Goal: Information Seeking & Learning: Learn about a topic

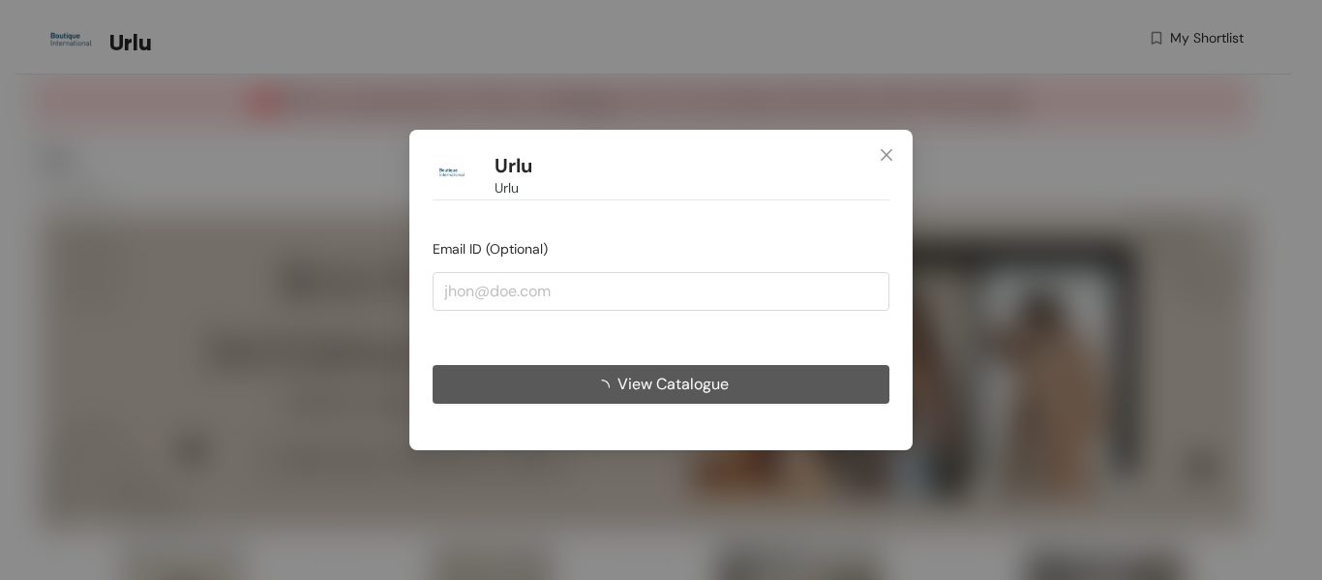
click at [714, 386] on span "View Catalogue" at bounding box center [673, 384] width 111 height 24
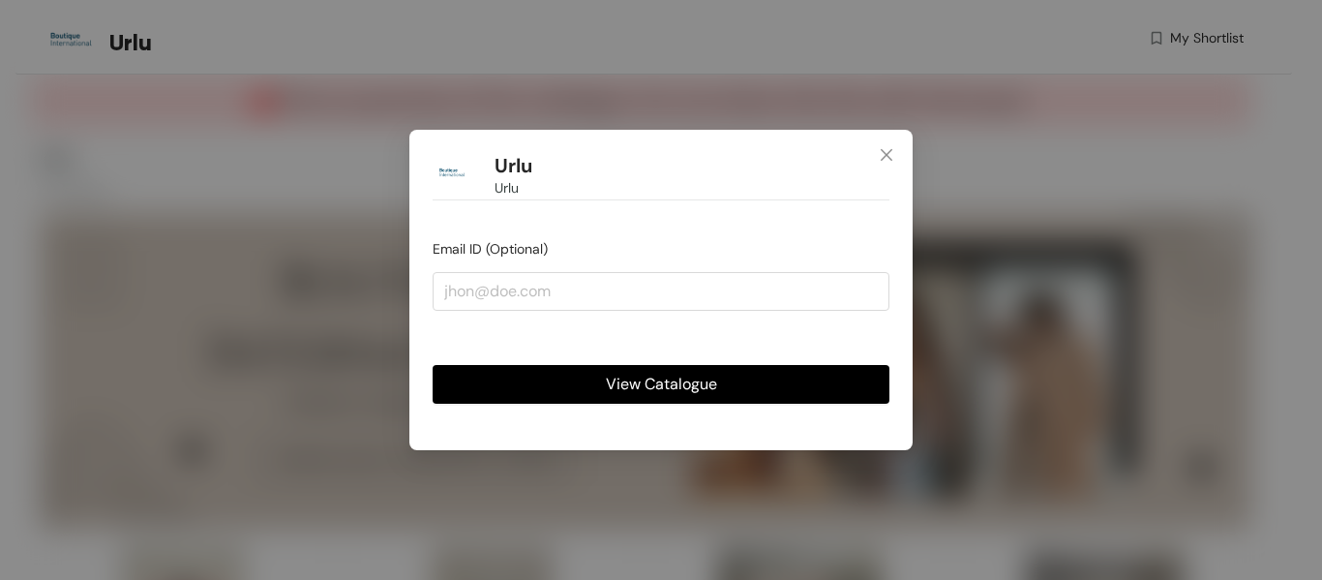
click at [685, 379] on span "View Catalogue" at bounding box center [661, 384] width 111 height 24
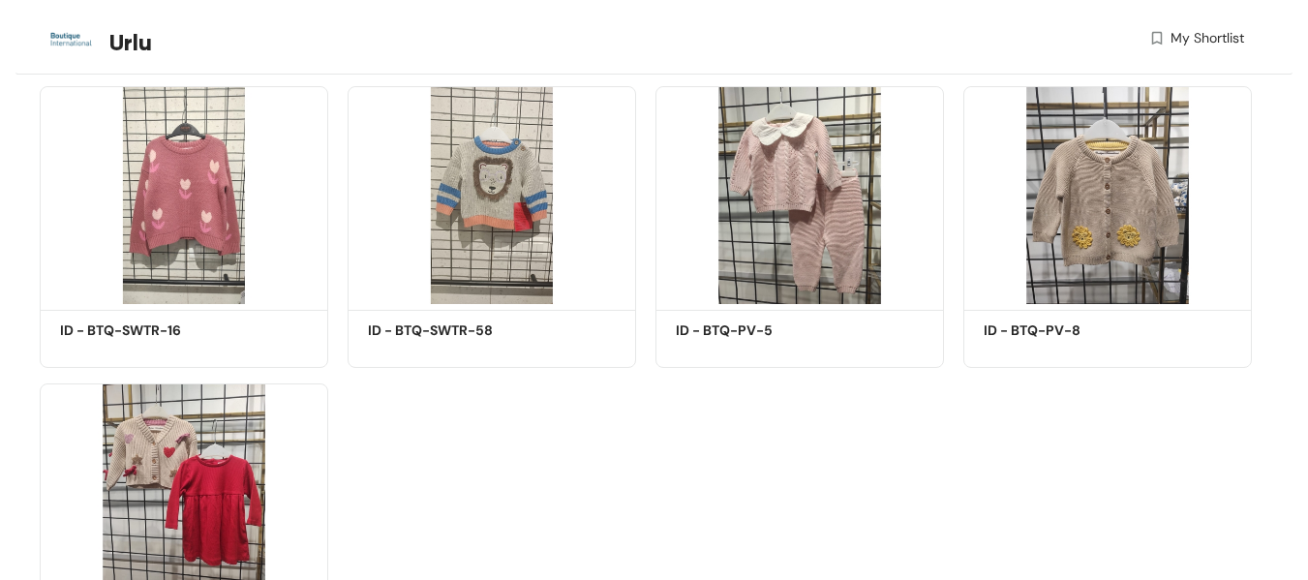
scroll to position [427, 0]
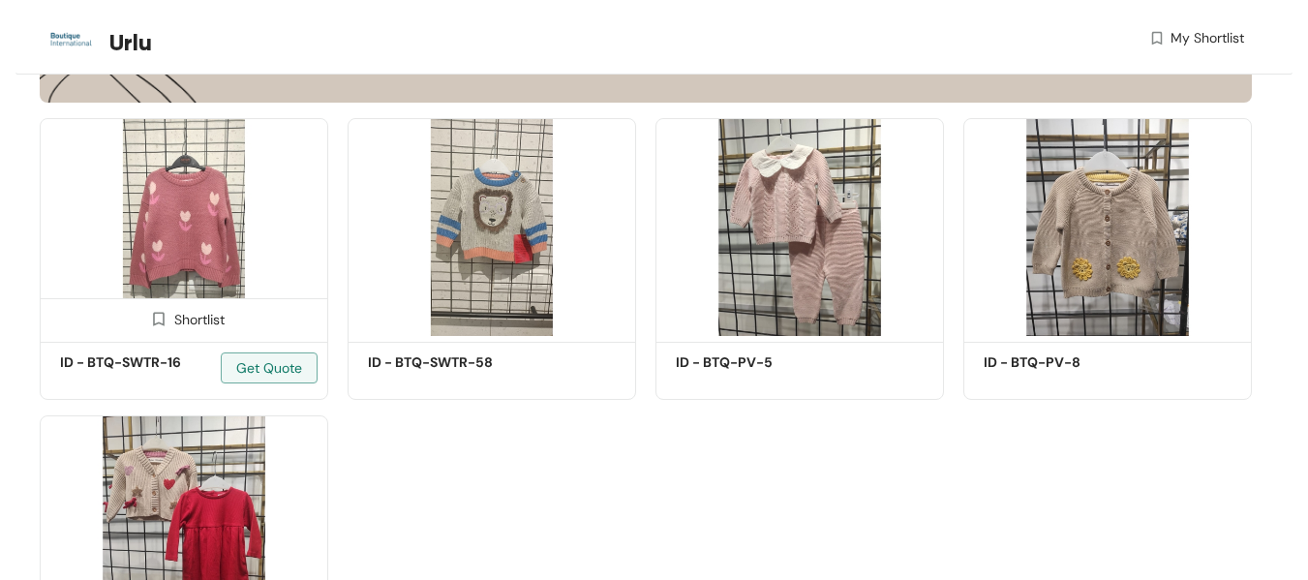
click at [191, 280] on img at bounding box center [184, 227] width 288 height 218
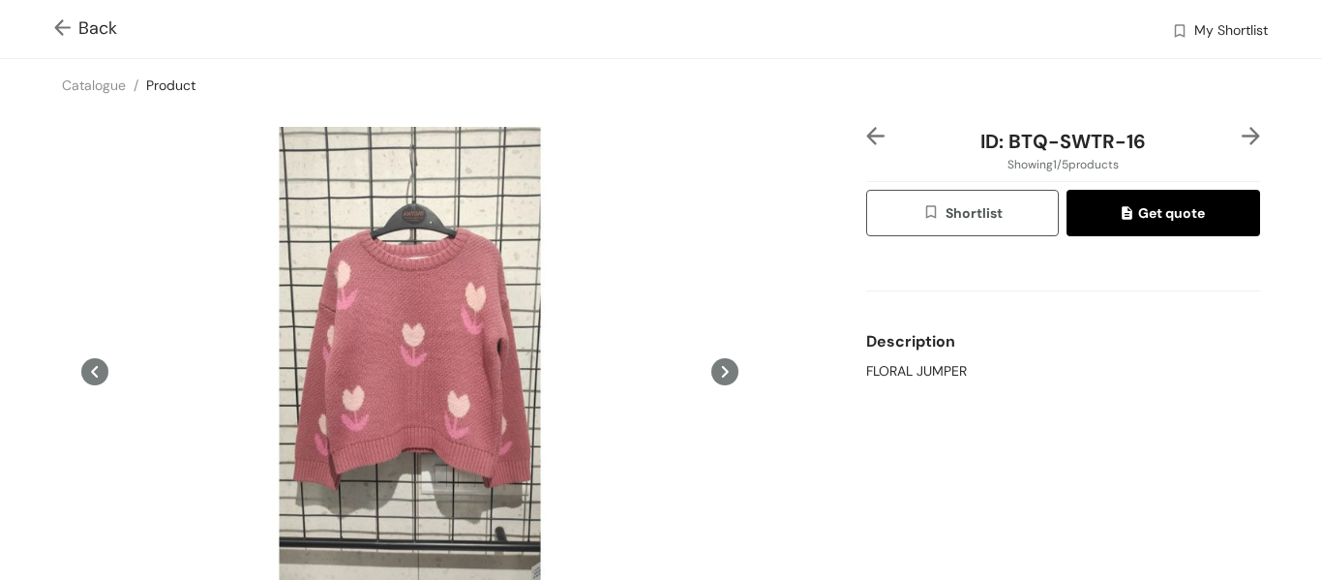
click at [1140, 212] on span "Get quote" at bounding box center [1163, 212] width 83 height 21
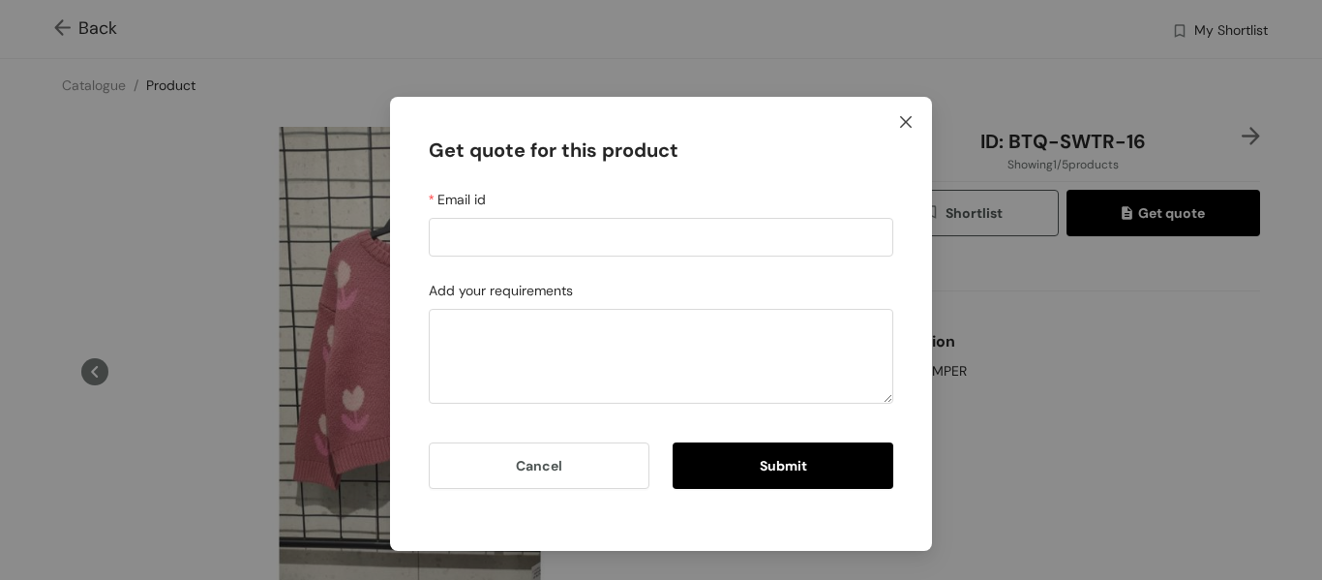
click at [907, 129] on icon "close" at bounding box center [905, 121] width 15 height 15
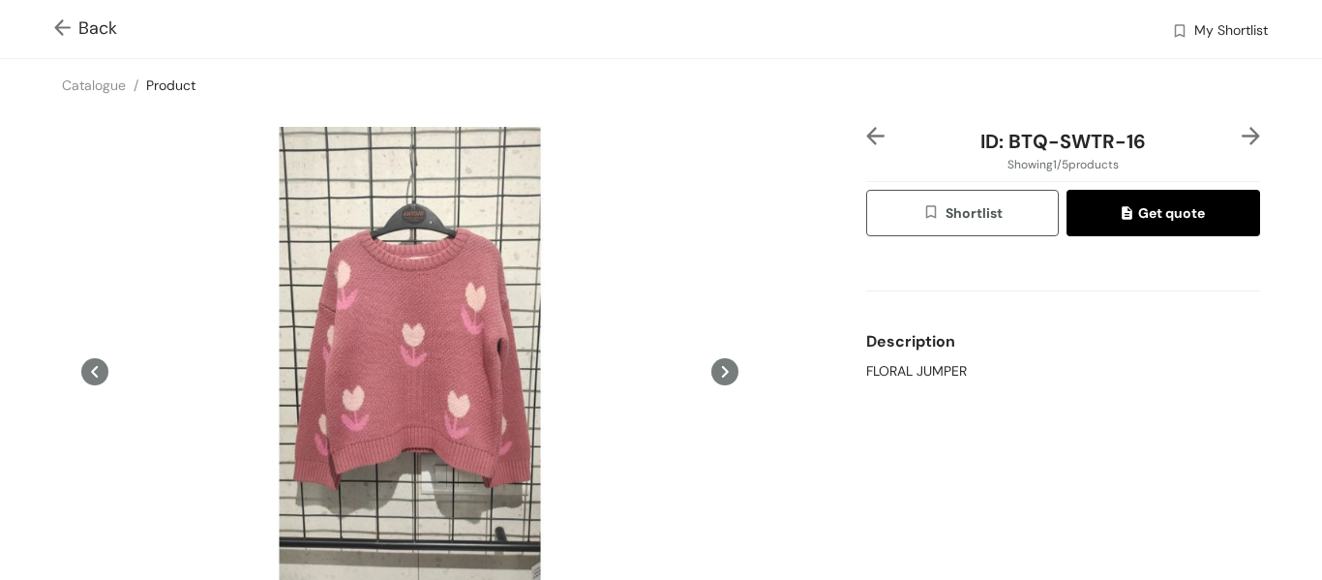
click at [70, 34] on img at bounding box center [66, 29] width 24 height 20
click at [67, 26] on img at bounding box center [66, 29] width 24 height 20
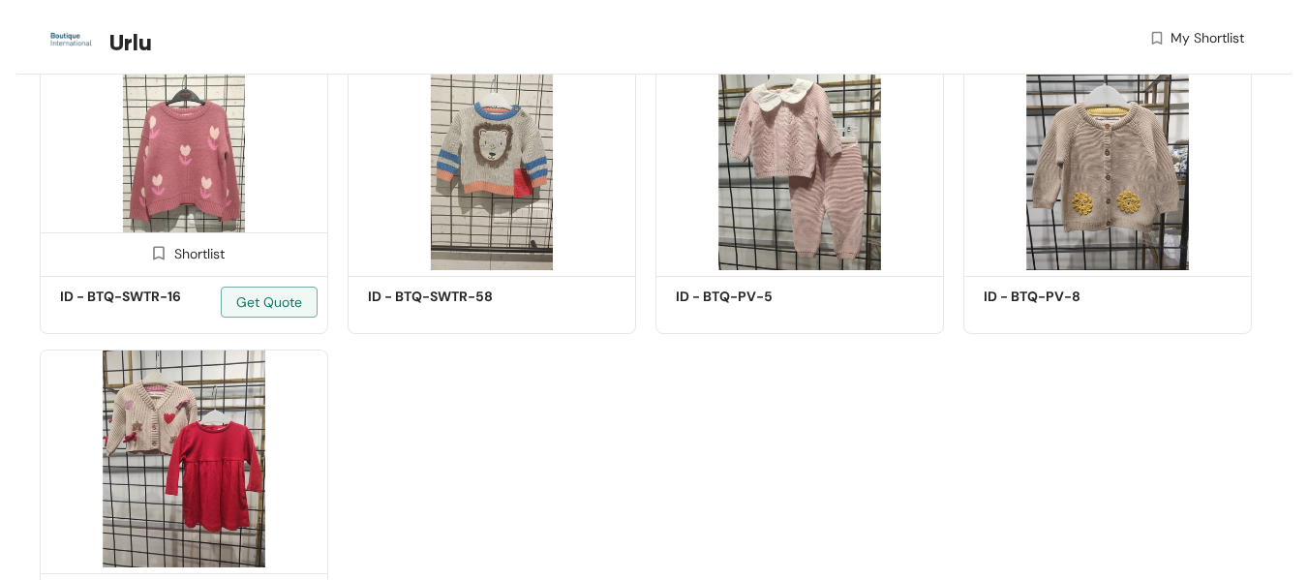
scroll to position [494, 0]
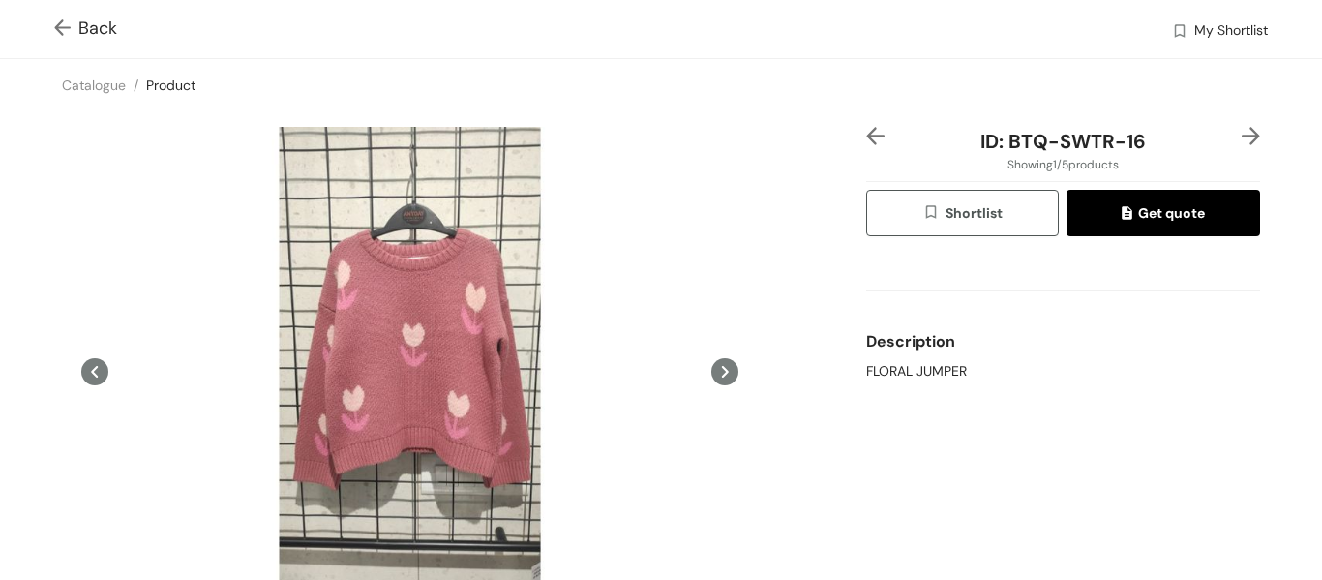
click at [68, 27] on img at bounding box center [66, 29] width 24 height 20
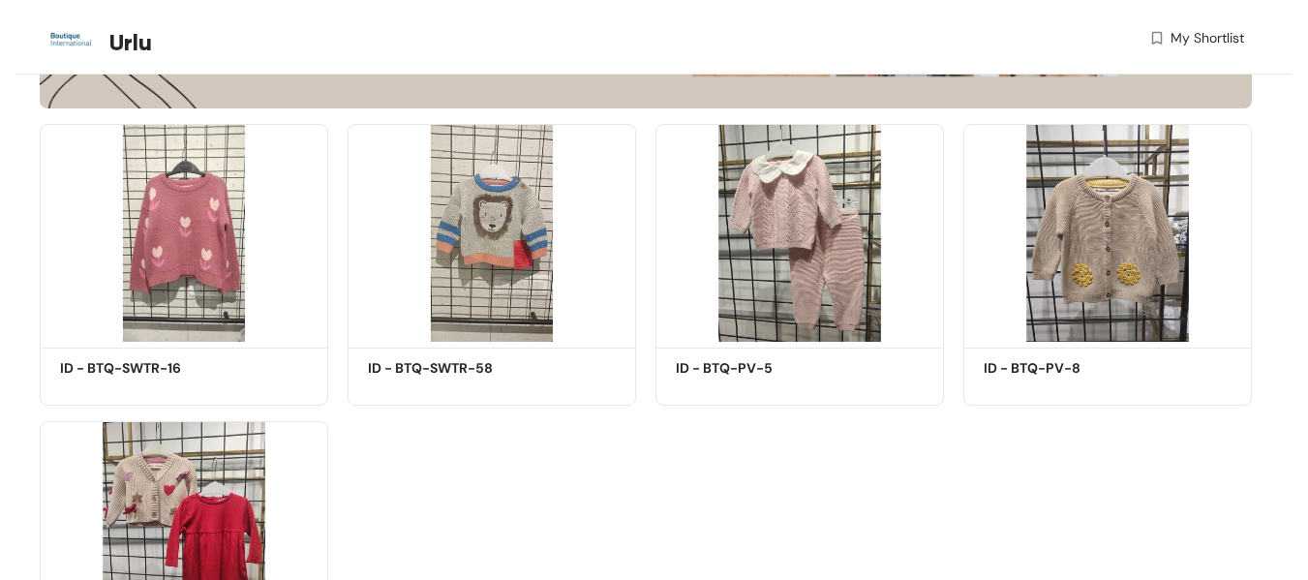
scroll to position [427, 0]
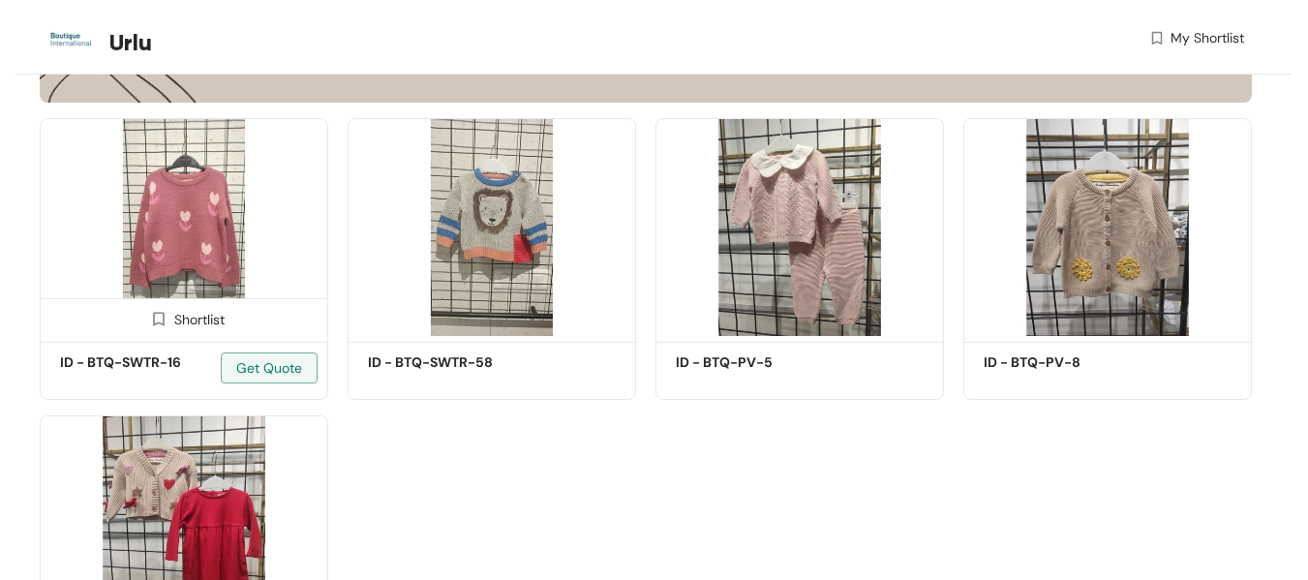
click at [192, 208] on img at bounding box center [184, 227] width 288 height 218
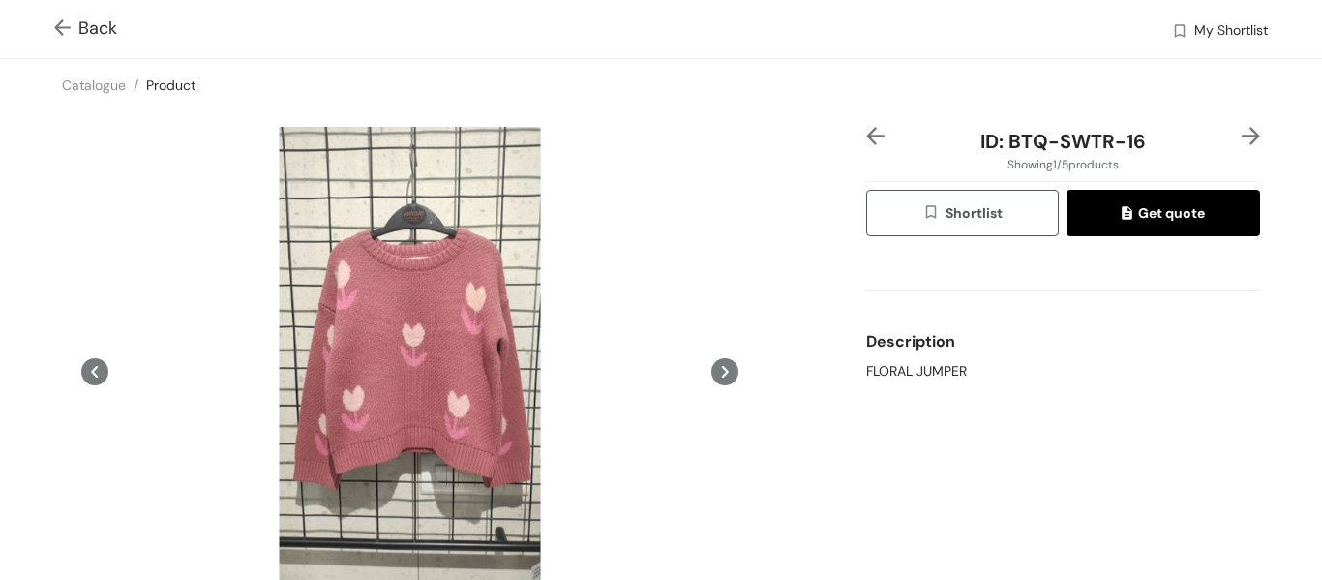
click at [71, 25] on img at bounding box center [66, 29] width 24 height 20
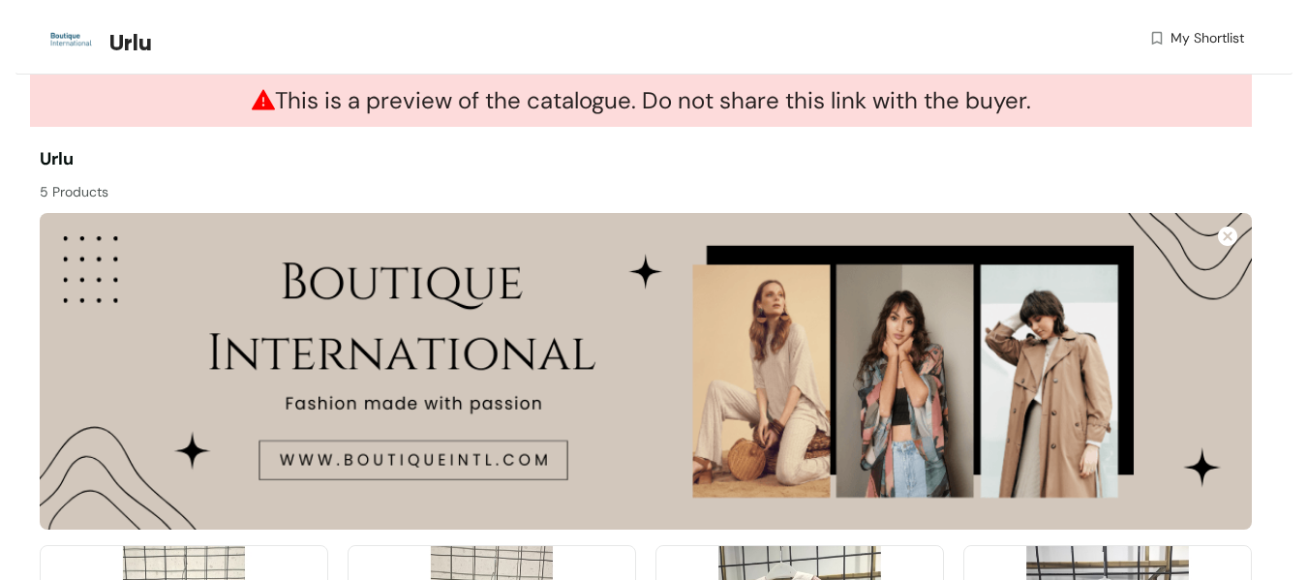
scroll to position [427, 0]
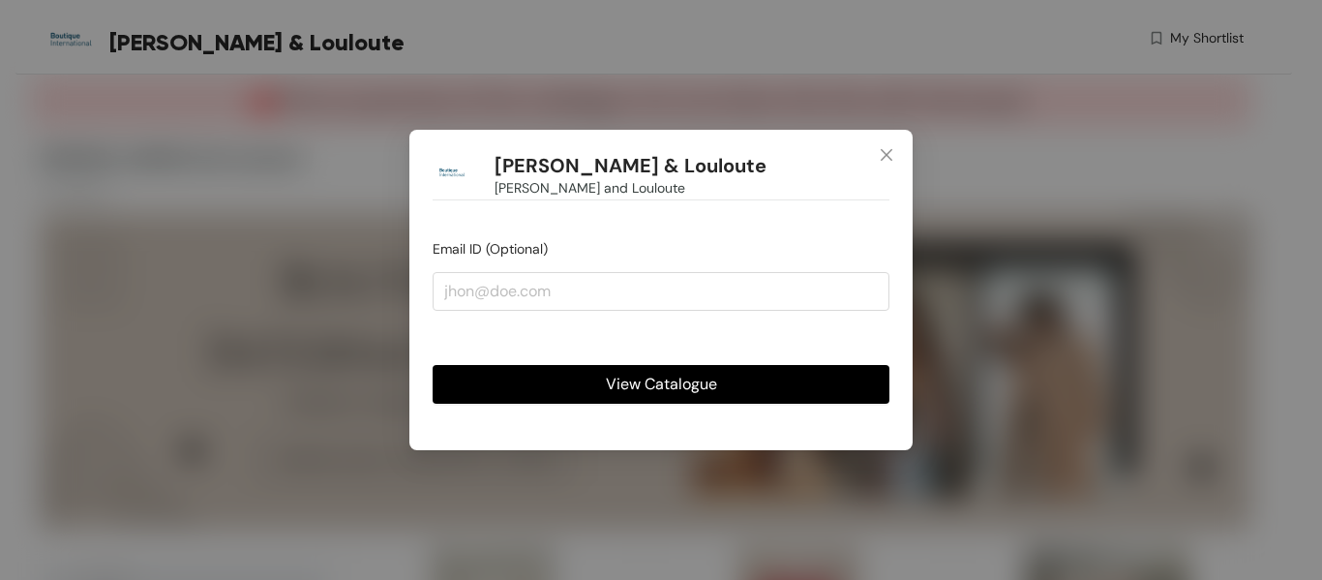
click at [662, 386] on span "View Catalogue" at bounding box center [661, 384] width 111 height 24
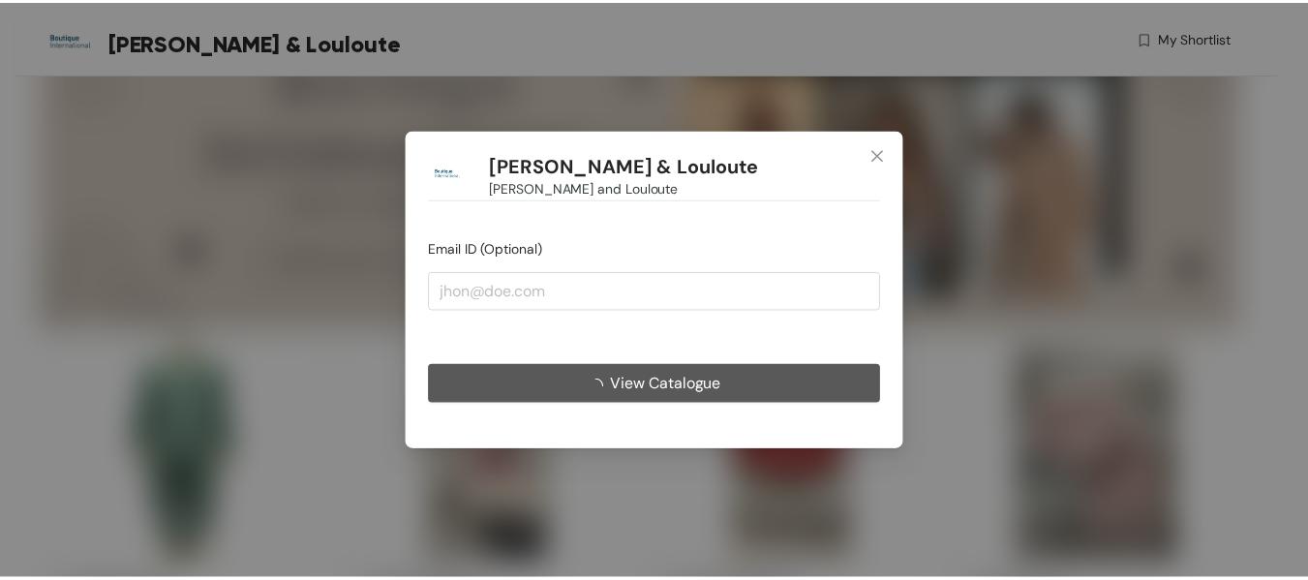
scroll to position [199, 0]
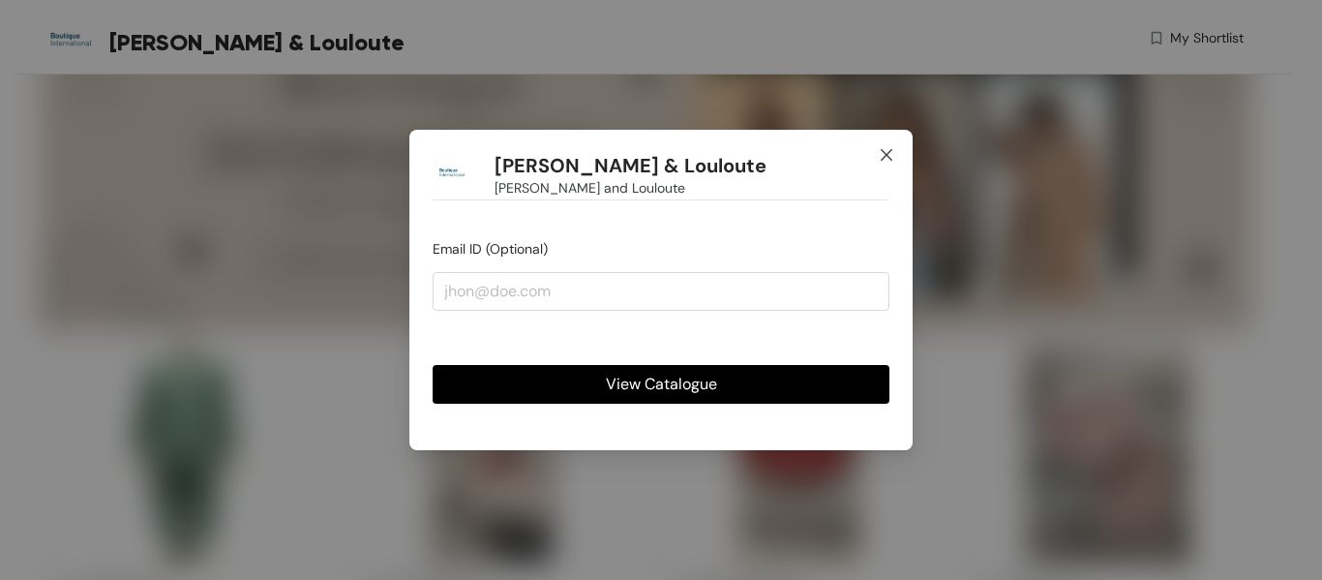
click at [885, 163] on span "Close" at bounding box center [887, 156] width 52 height 52
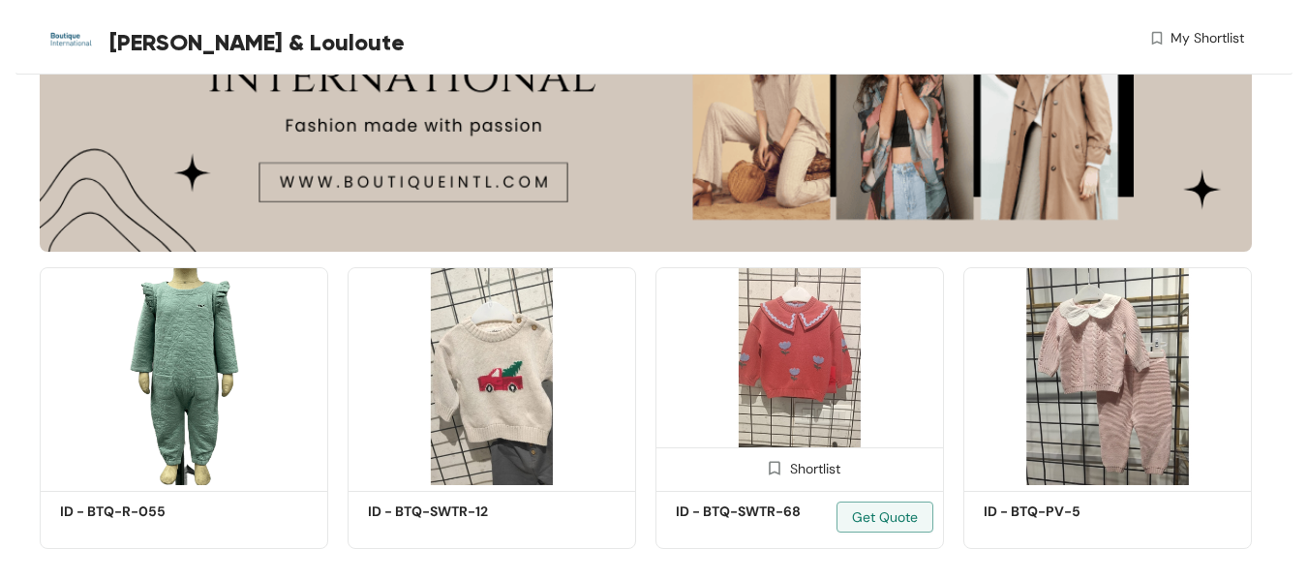
scroll to position [304, 0]
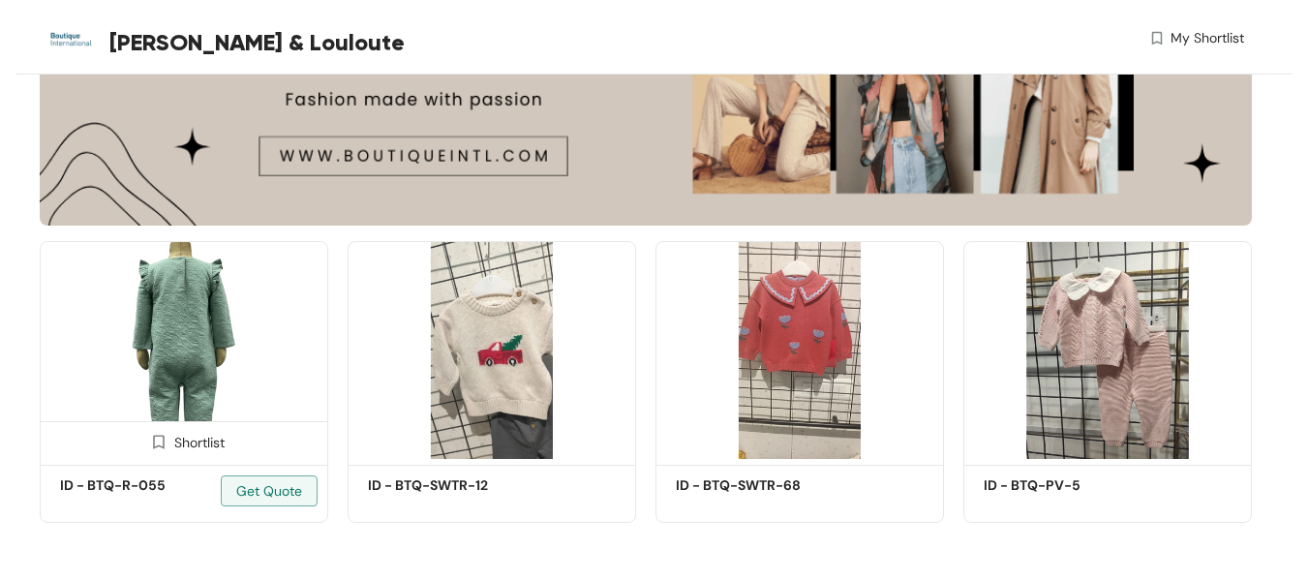
click at [146, 340] on img at bounding box center [184, 350] width 288 height 218
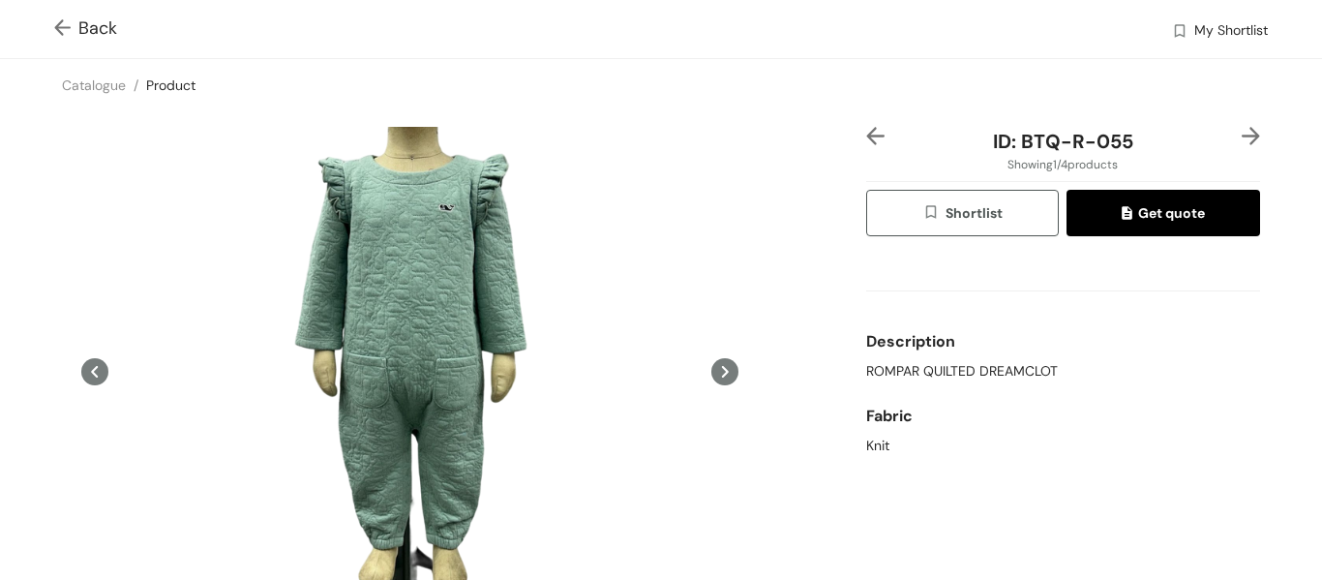
click at [67, 25] on img at bounding box center [66, 29] width 24 height 20
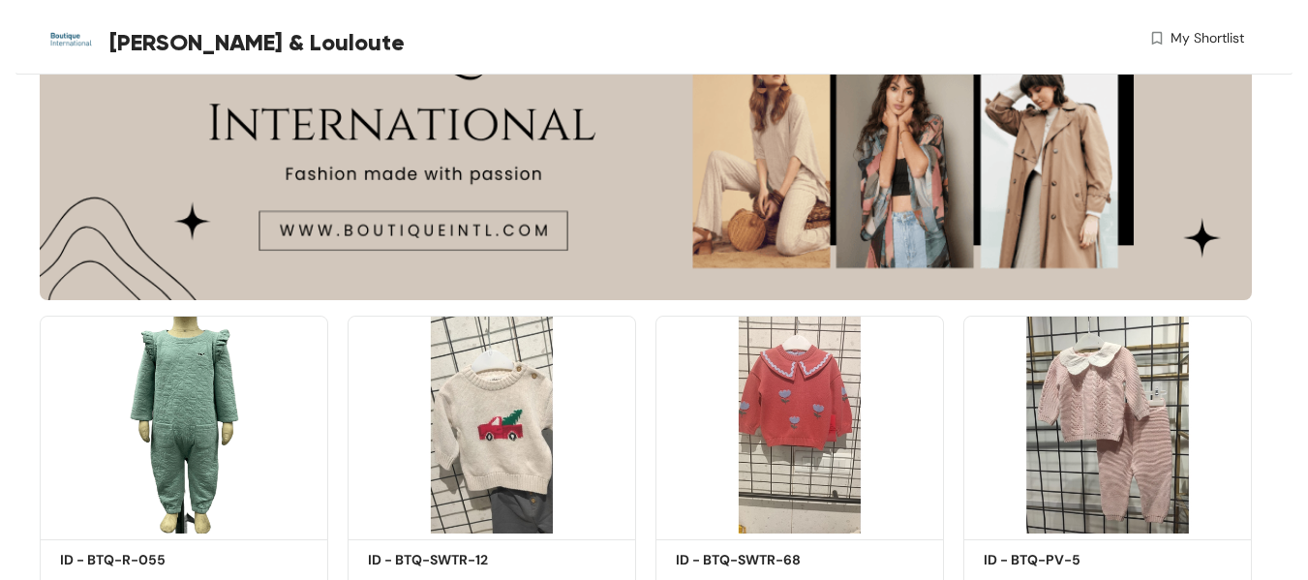
scroll to position [304, 0]
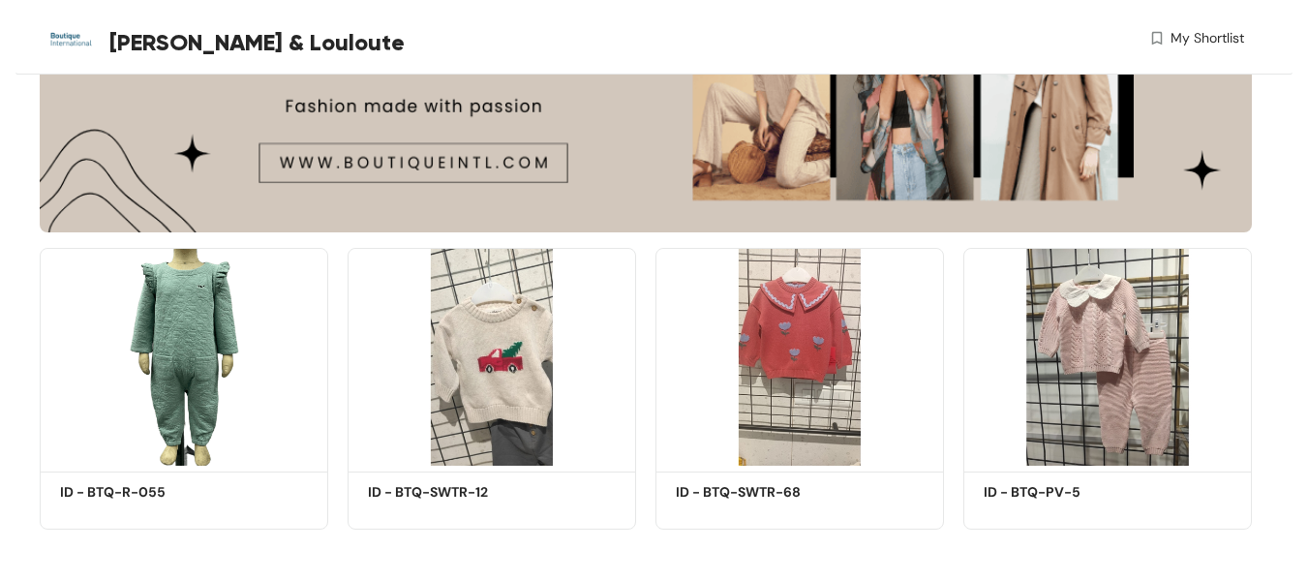
scroll to position [304, 0]
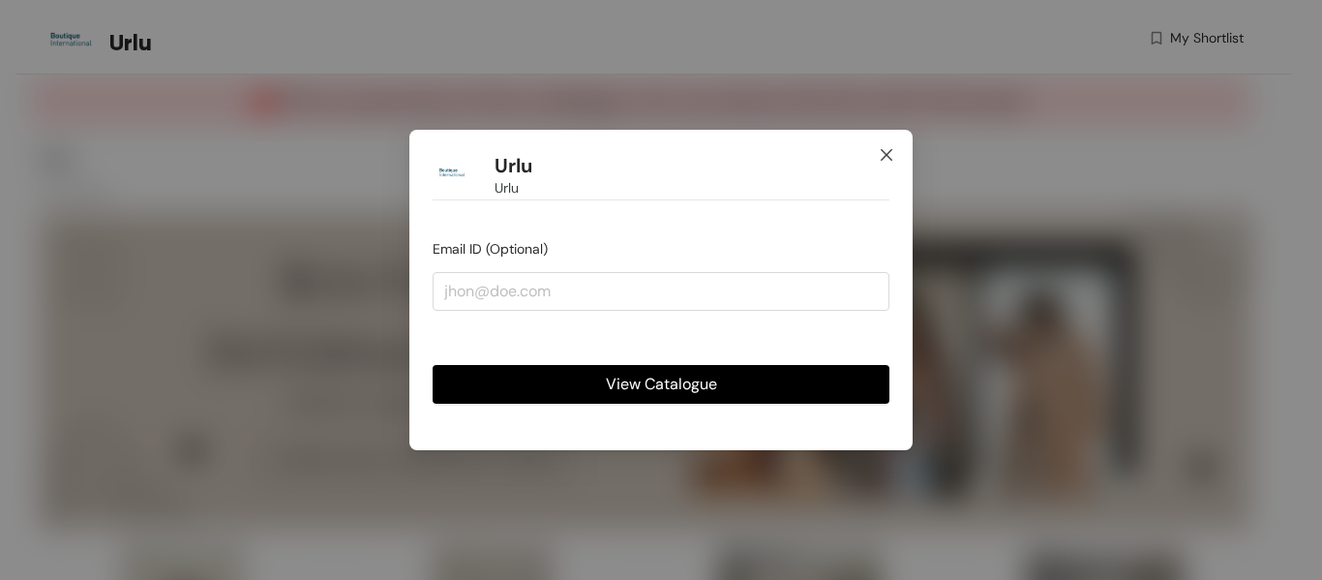
click at [888, 160] on icon "close" at bounding box center [886, 154] width 15 height 15
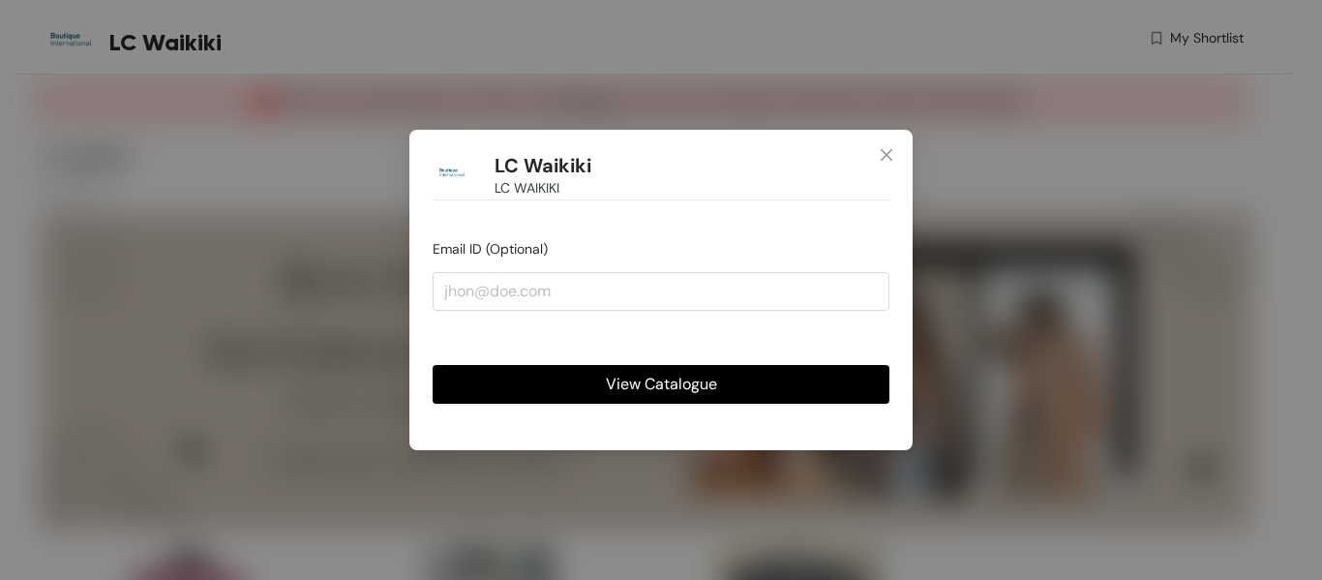
click at [650, 381] on span "View Catalogue" at bounding box center [661, 384] width 111 height 24
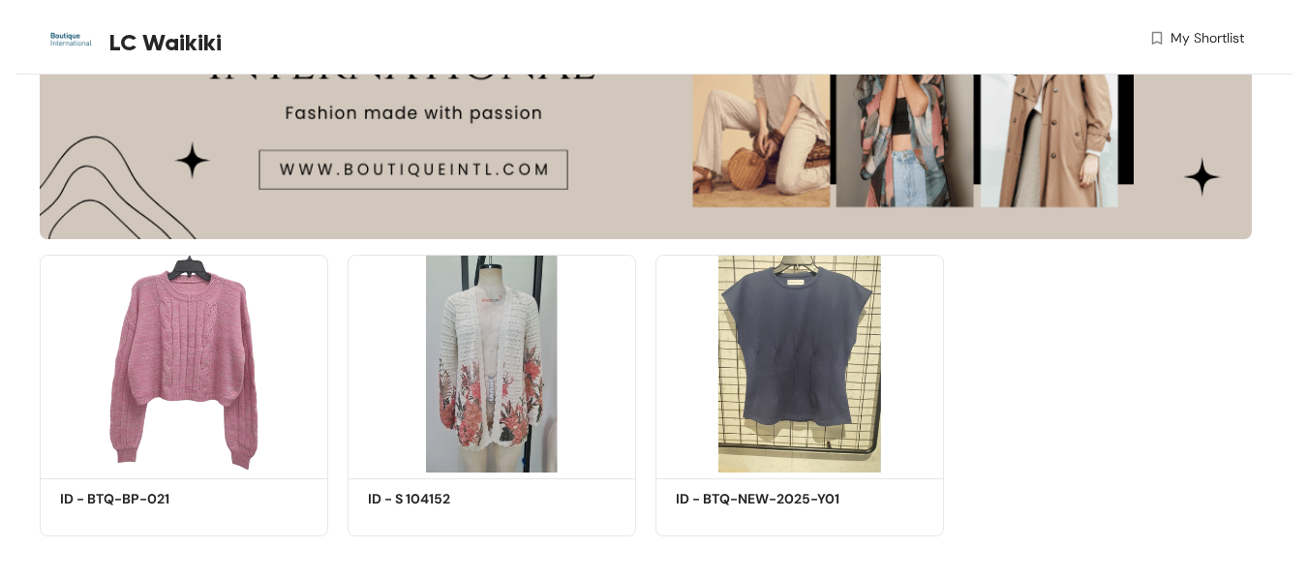
scroll to position [309, 0]
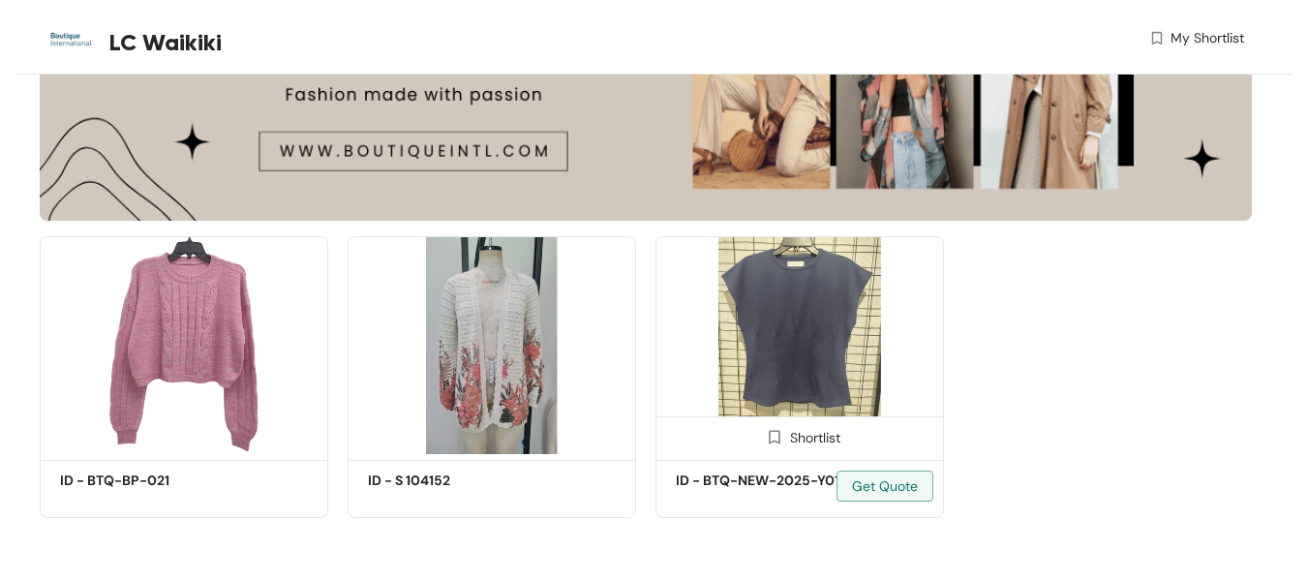
click at [807, 336] on img at bounding box center [799, 345] width 288 height 218
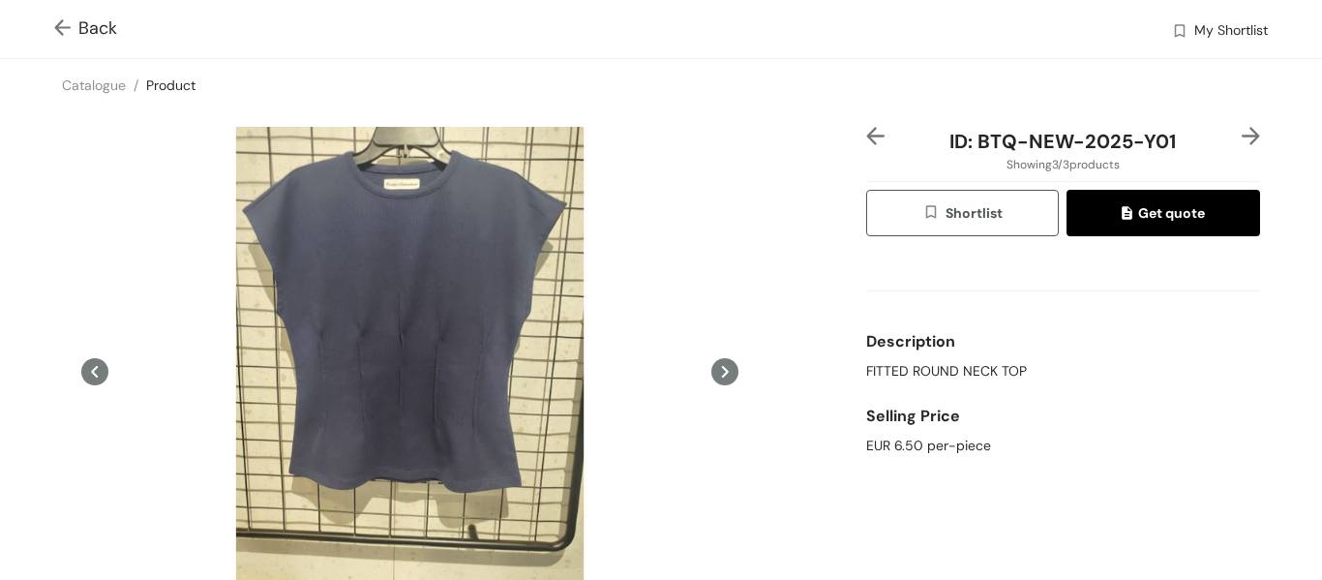
click at [94, 37] on span "Back" at bounding box center [85, 28] width 63 height 26
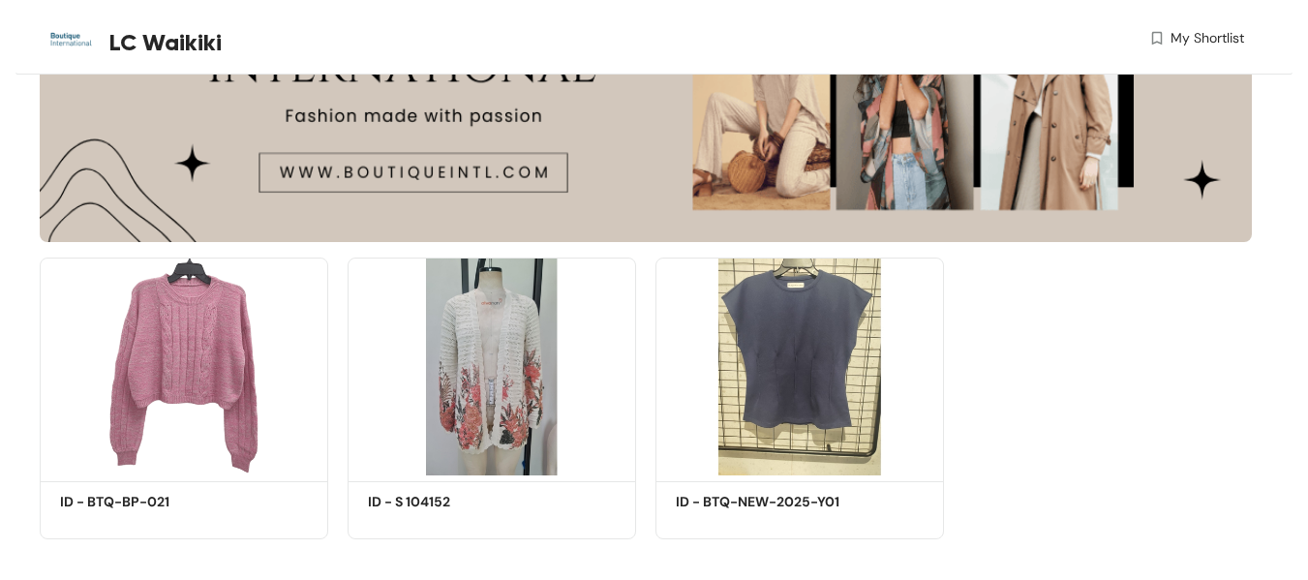
scroll to position [309, 0]
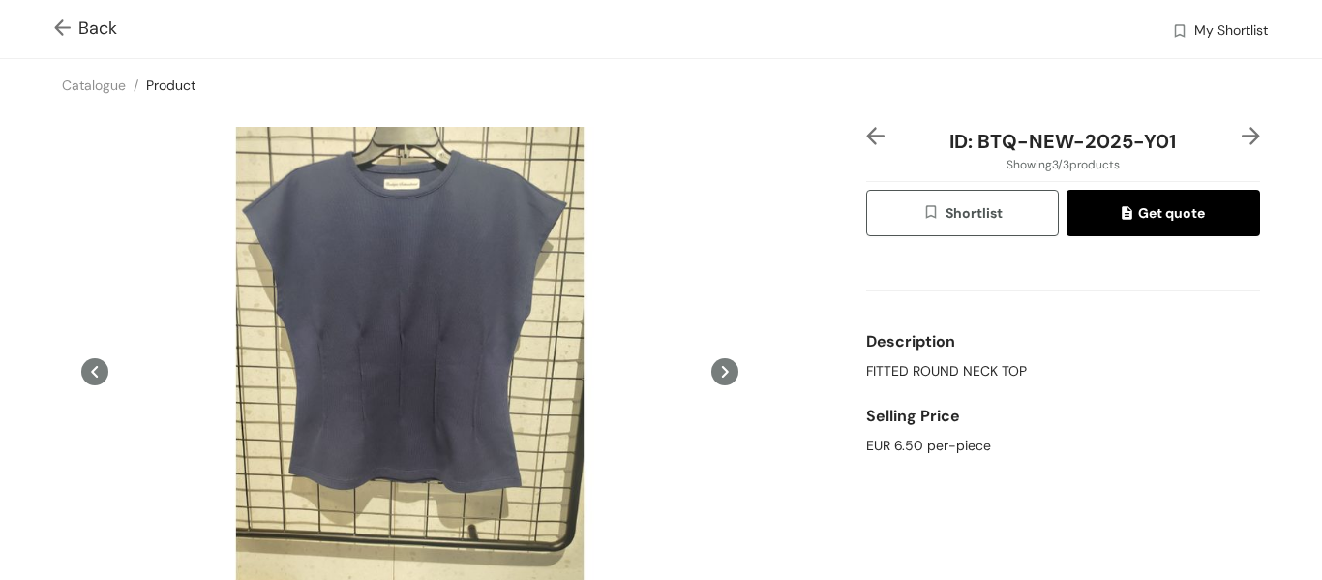
click at [73, 49] on div "Back My Shortlist" at bounding box center [661, 29] width 1322 height 58
click at [79, 24] on span "Back" at bounding box center [85, 28] width 63 height 26
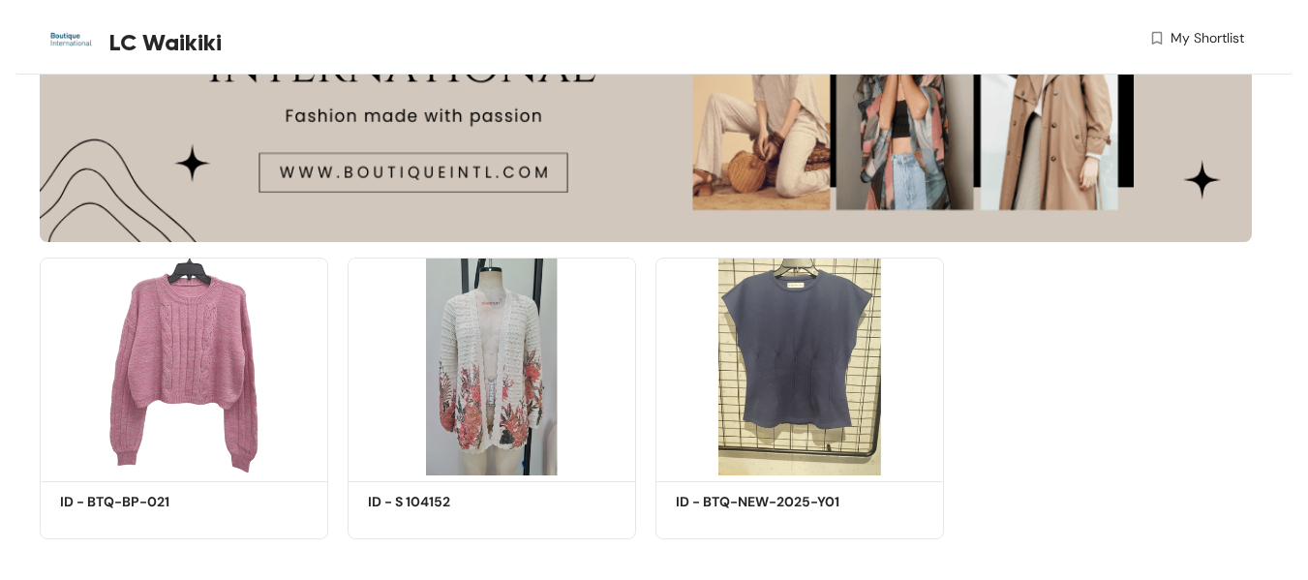
scroll to position [309, 0]
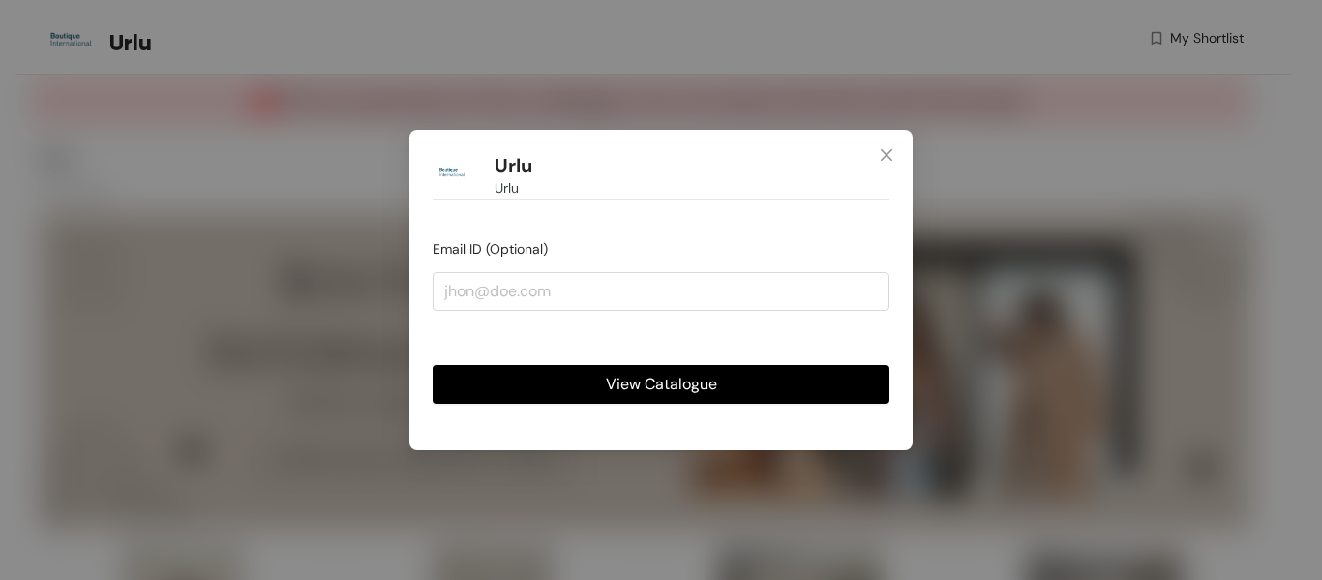
click at [692, 385] on span "View Catalogue" at bounding box center [661, 384] width 111 height 24
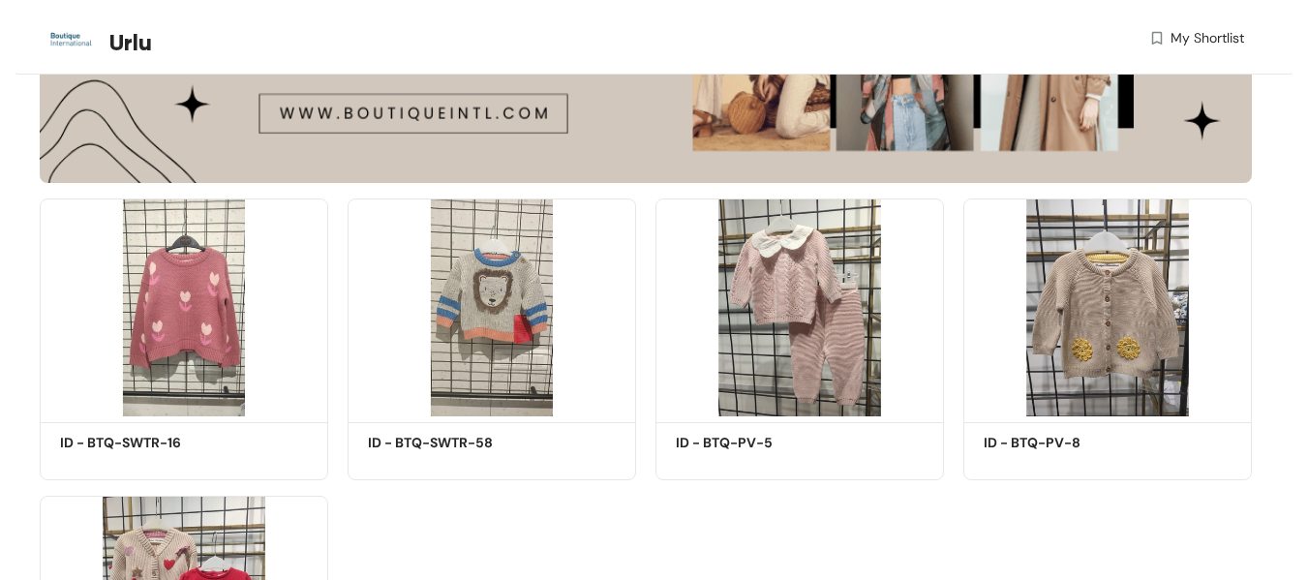
scroll to position [368, 0]
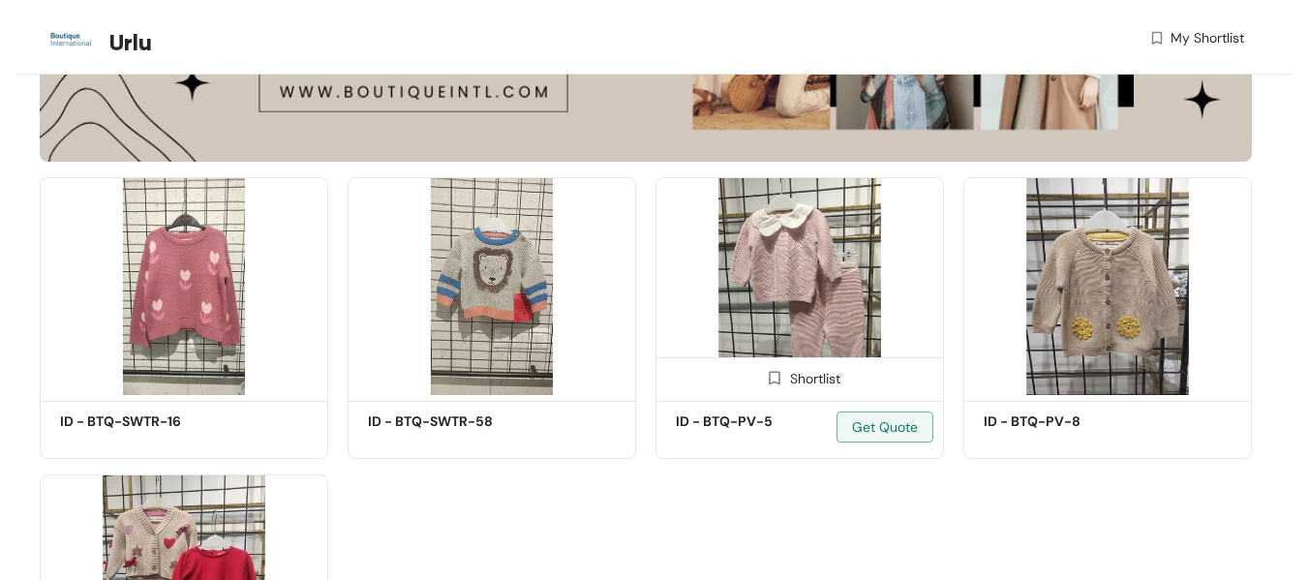
click at [768, 340] on img at bounding box center [799, 286] width 288 height 218
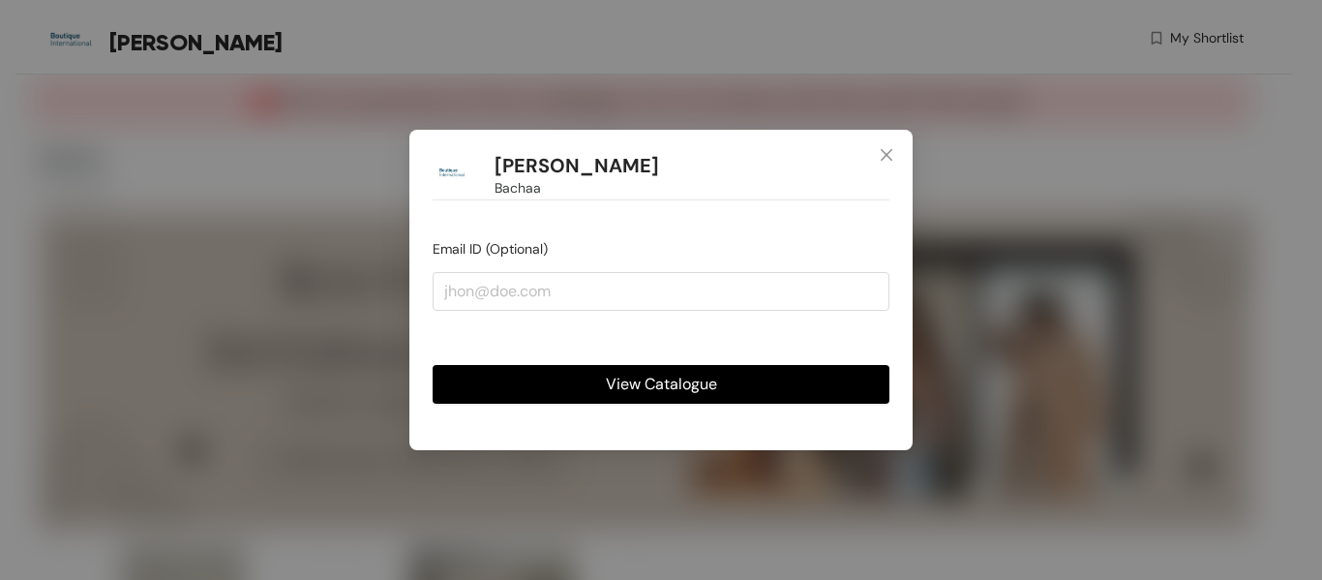
click at [689, 380] on span "View Catalogue" at bounding box center [661, 384] width 111 height 24
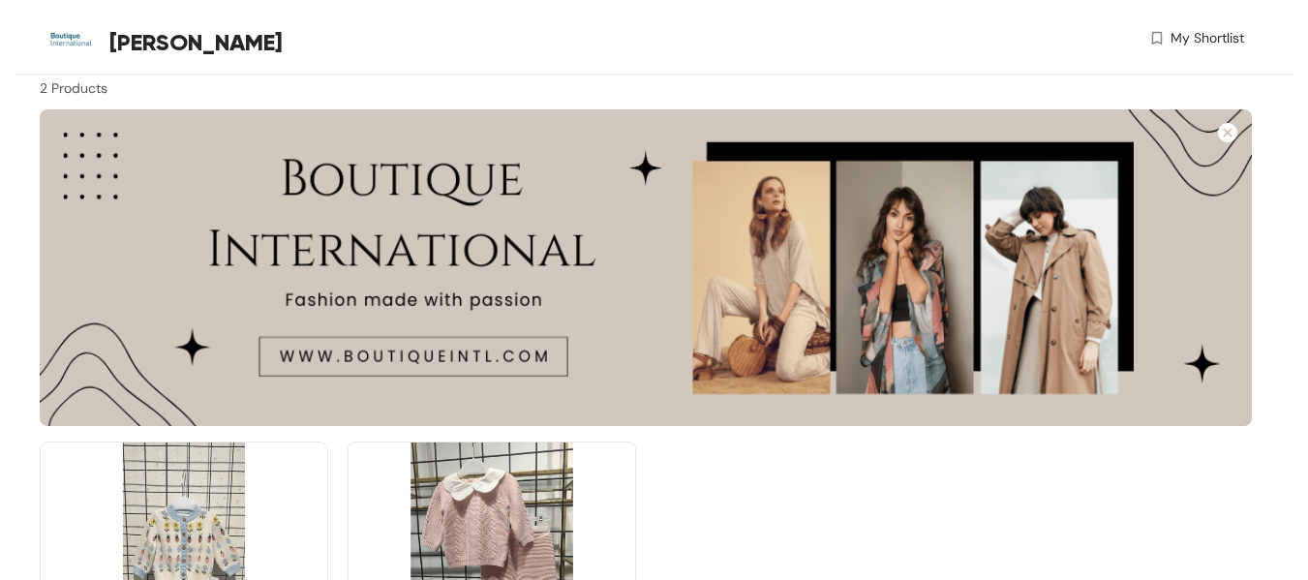
scroll to position [309, 0]
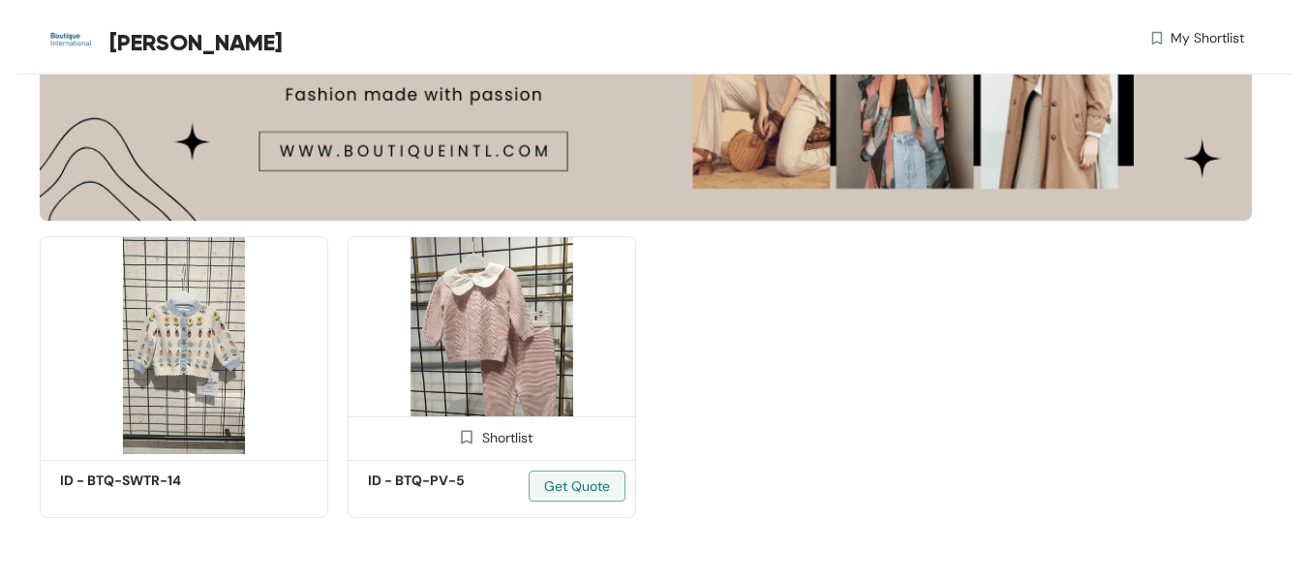
click at [442, 354] on img at bounding box center [492, 345] width 288 height 218
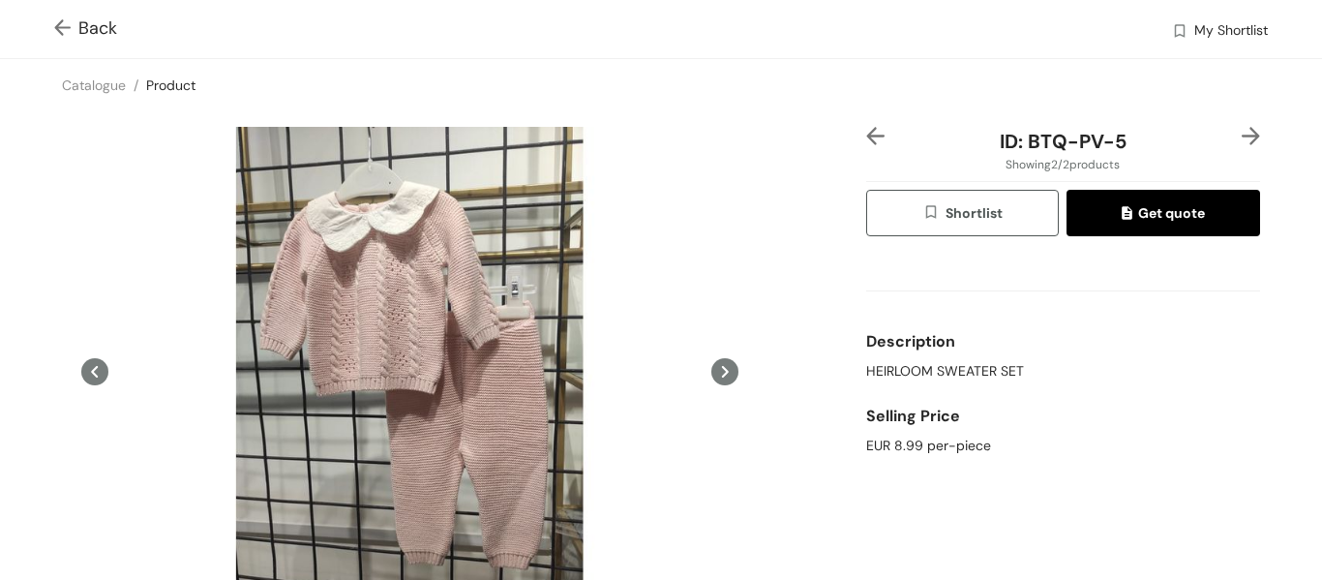
click at [74, 27] on img at bounding box center [66, 29] width 24 height 20
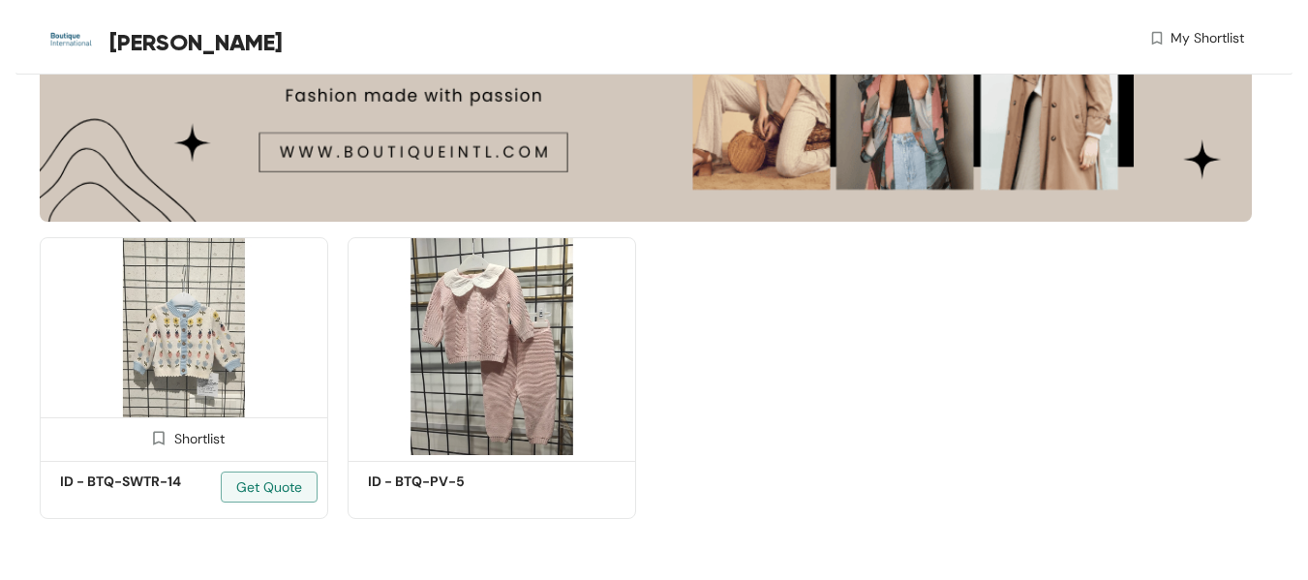
scroll to position [309, 0]
click at [218, 368] on img at bounding box center [184, 345] width 288 height 218
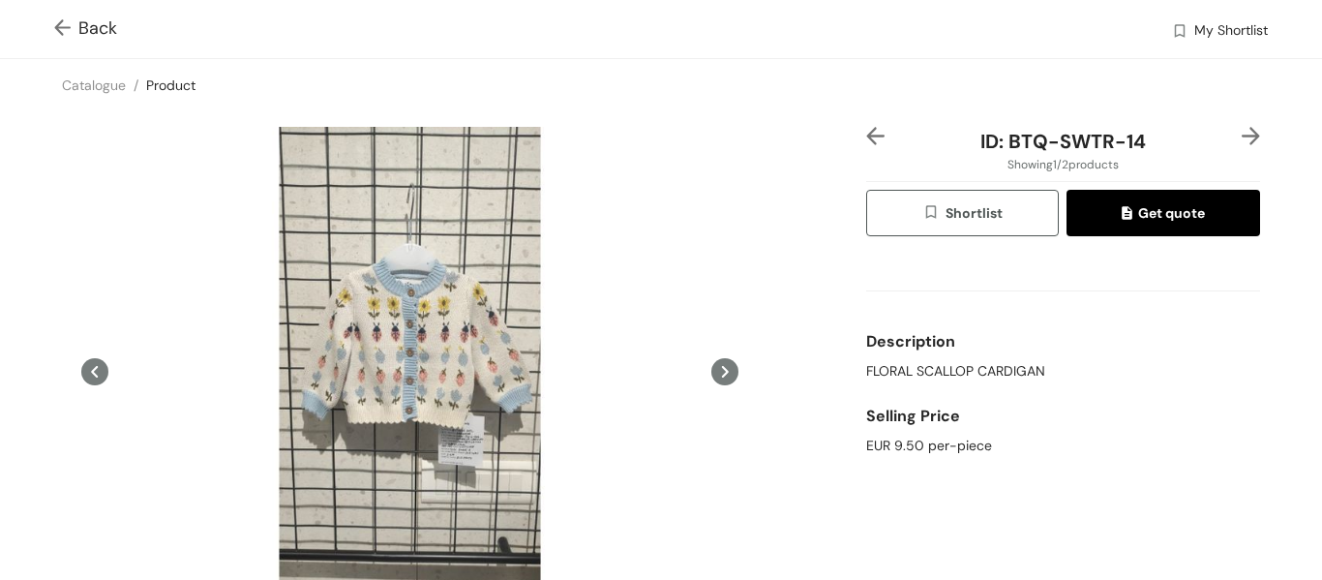
click at [77, 29] on img at bounding box center [66, 29] width 24 height 20
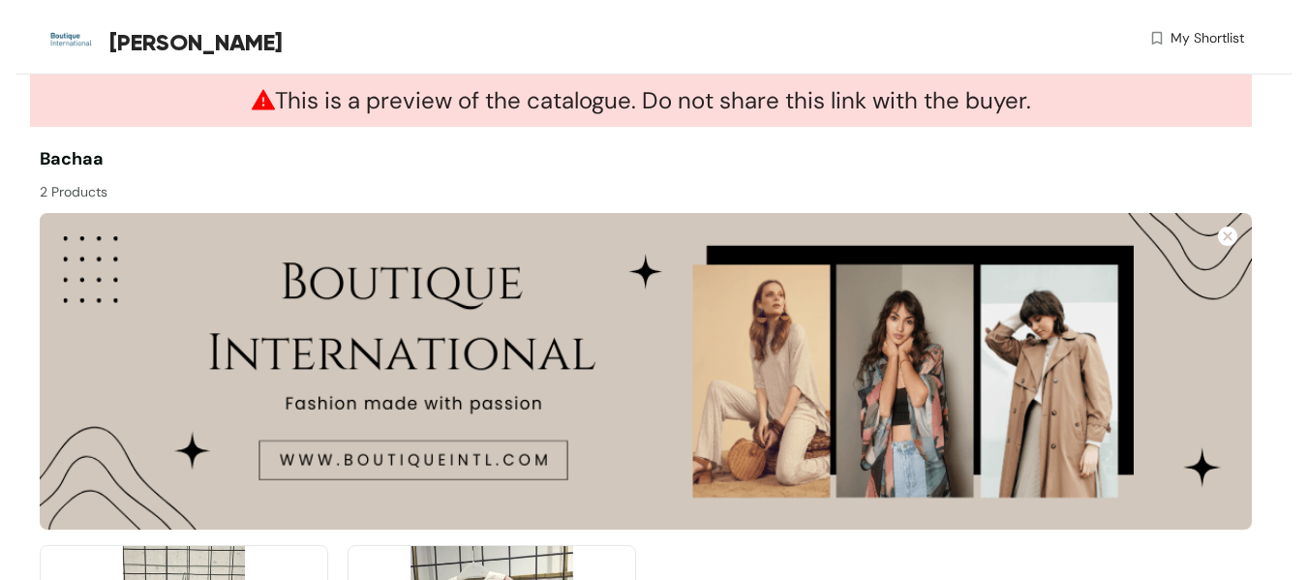
scroll to position [309, 0]
